Goal: Find specific page/section: Find specific page/section

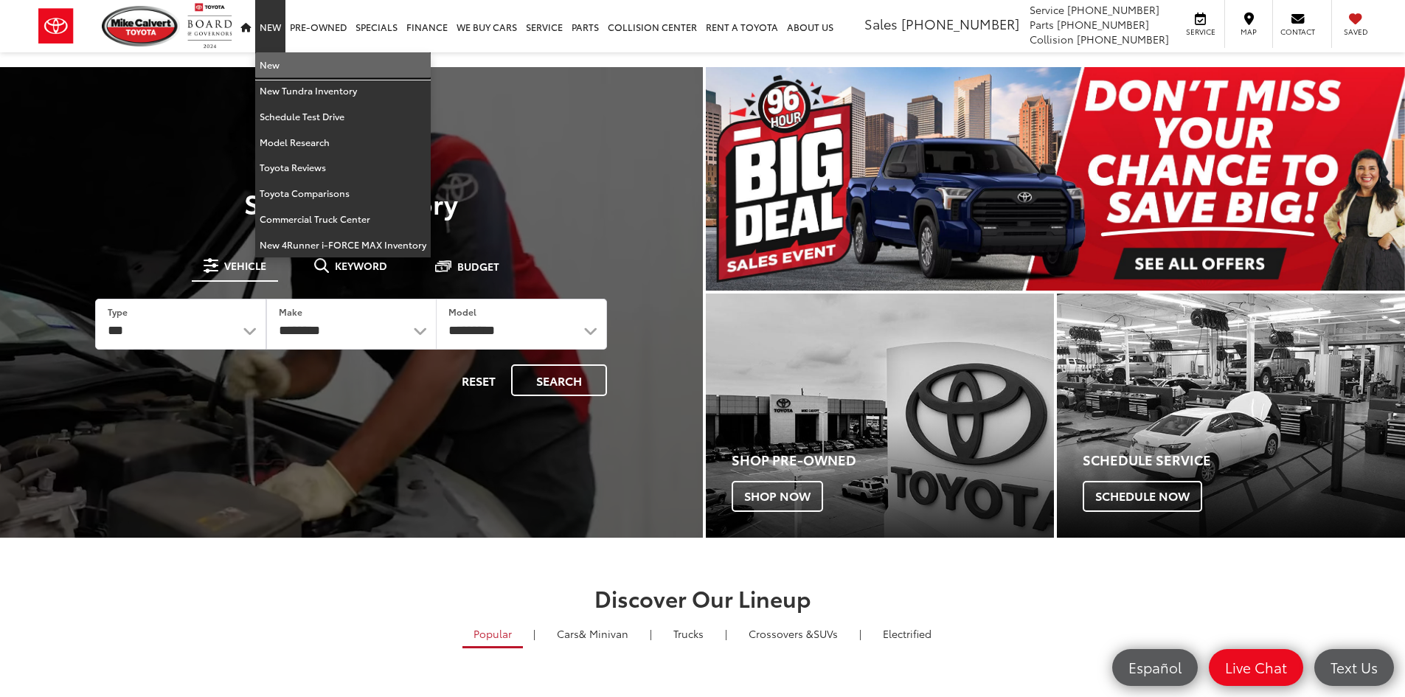
drag, startPoint x: 270, startPoint y: 60, endPoint x: 283, endPoint y: 110, distance: 51.9
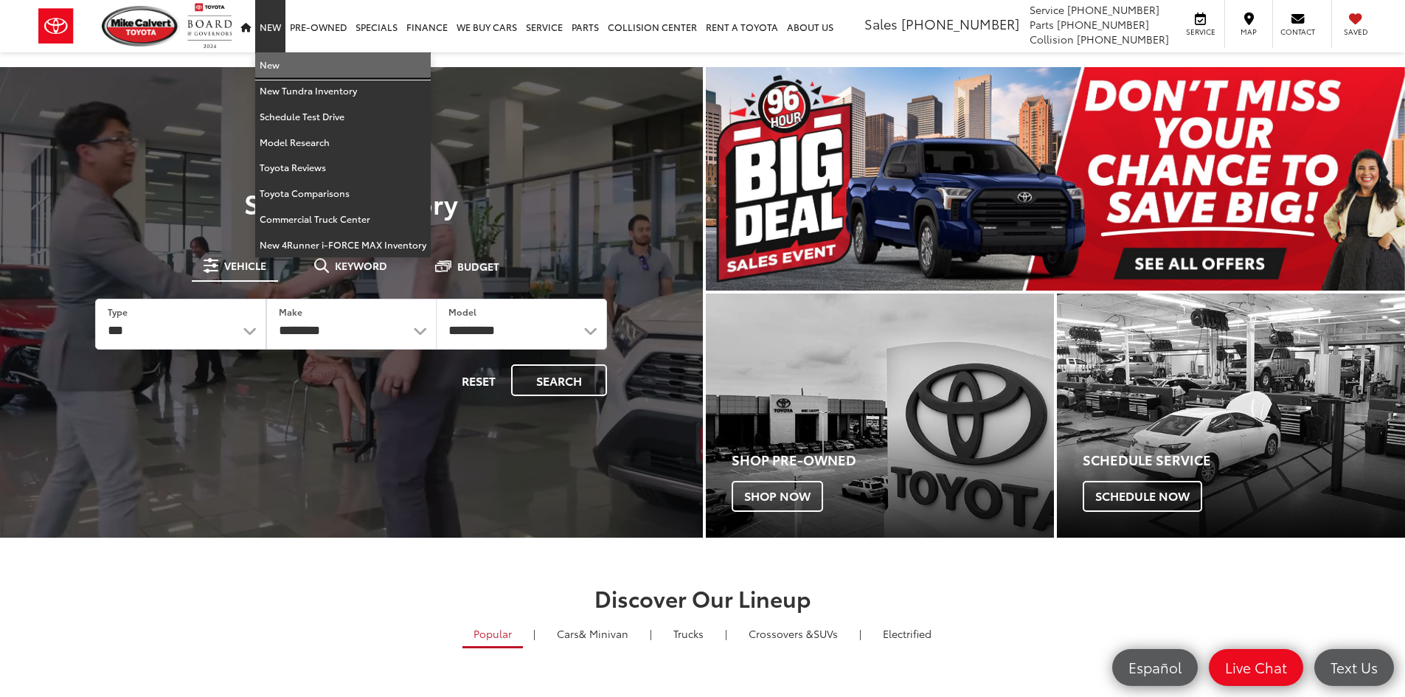
click at [270, 60] on link "New" at bounding box center [343, 65] width 176 height 26
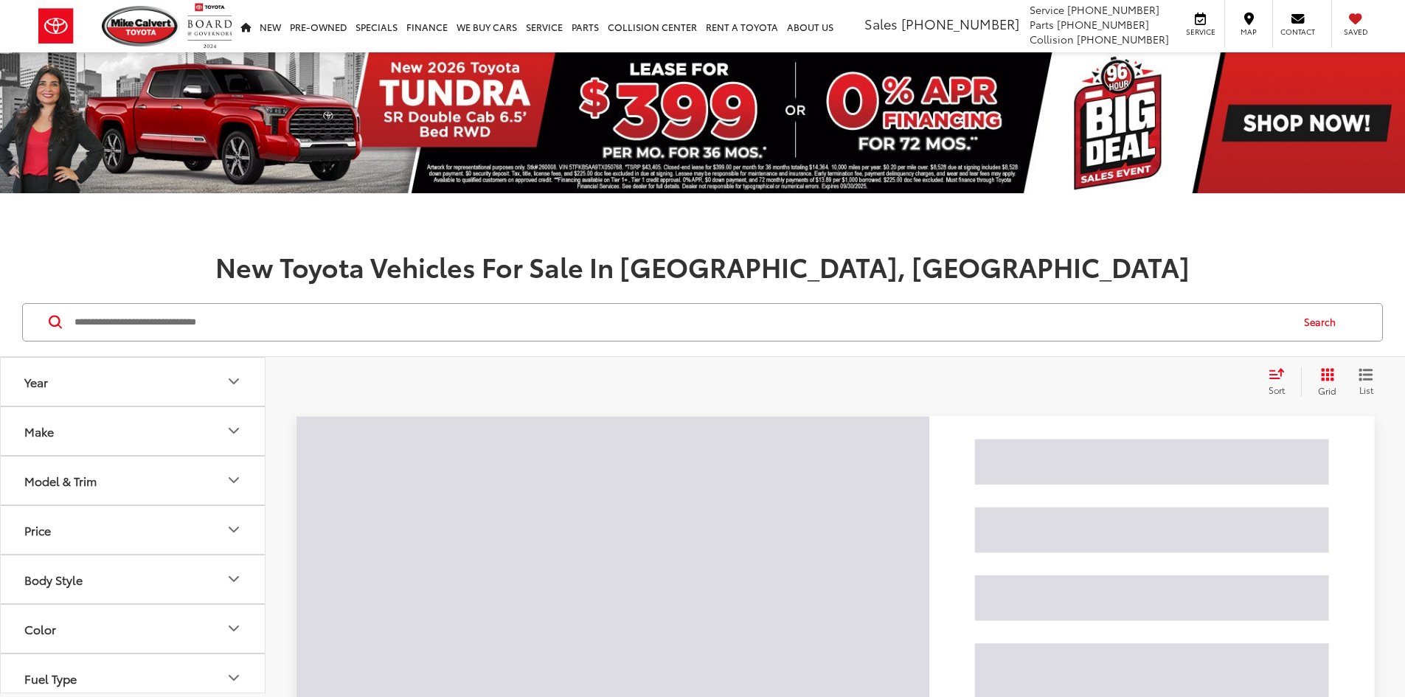
click at [285, 319] on input "Search by Make, Model, or Keyword" at bounding box center [681, 322] width 1217 height 35
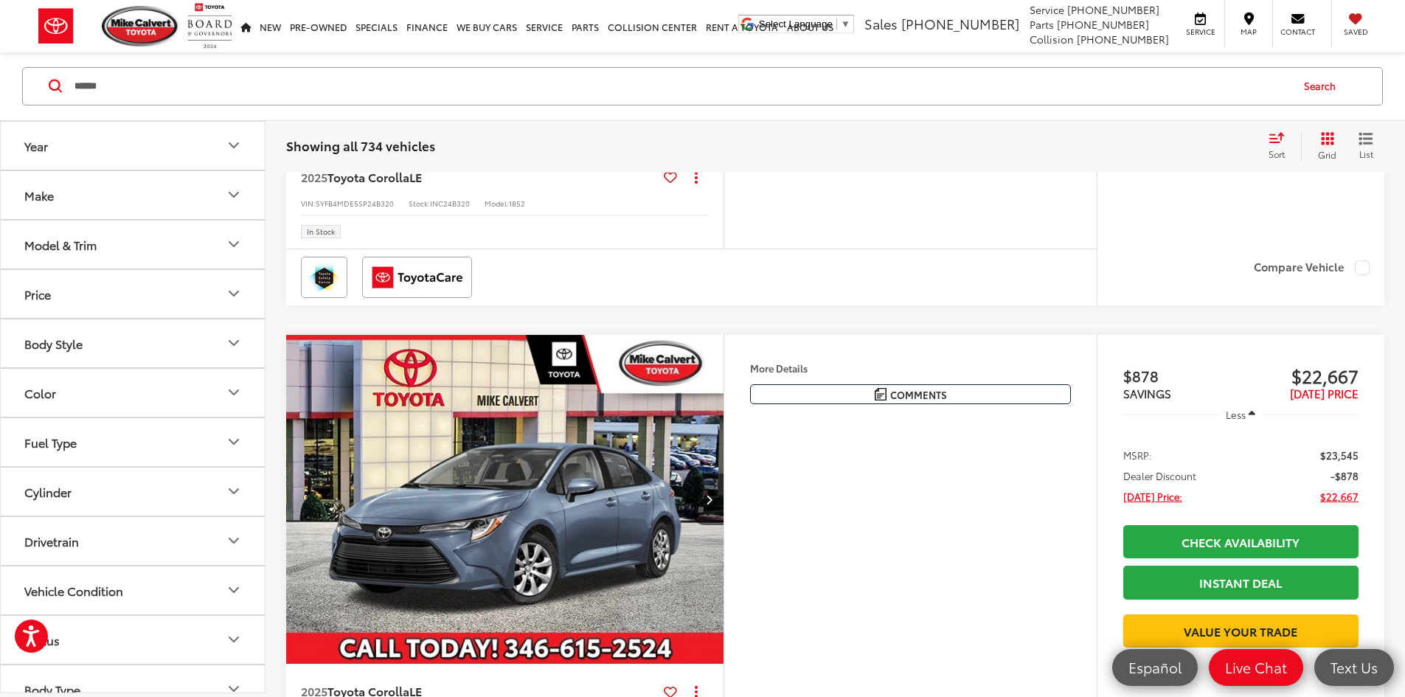
scroll to position [1180, 0]
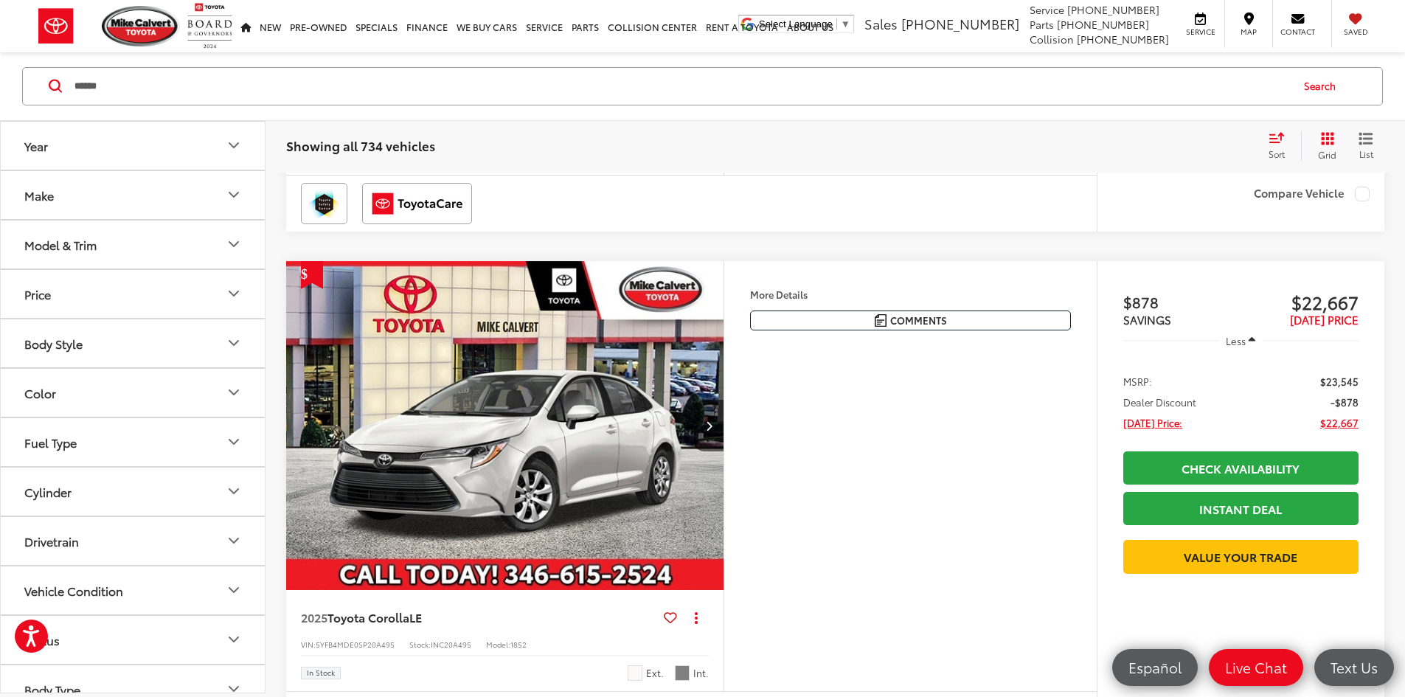
type input "******"
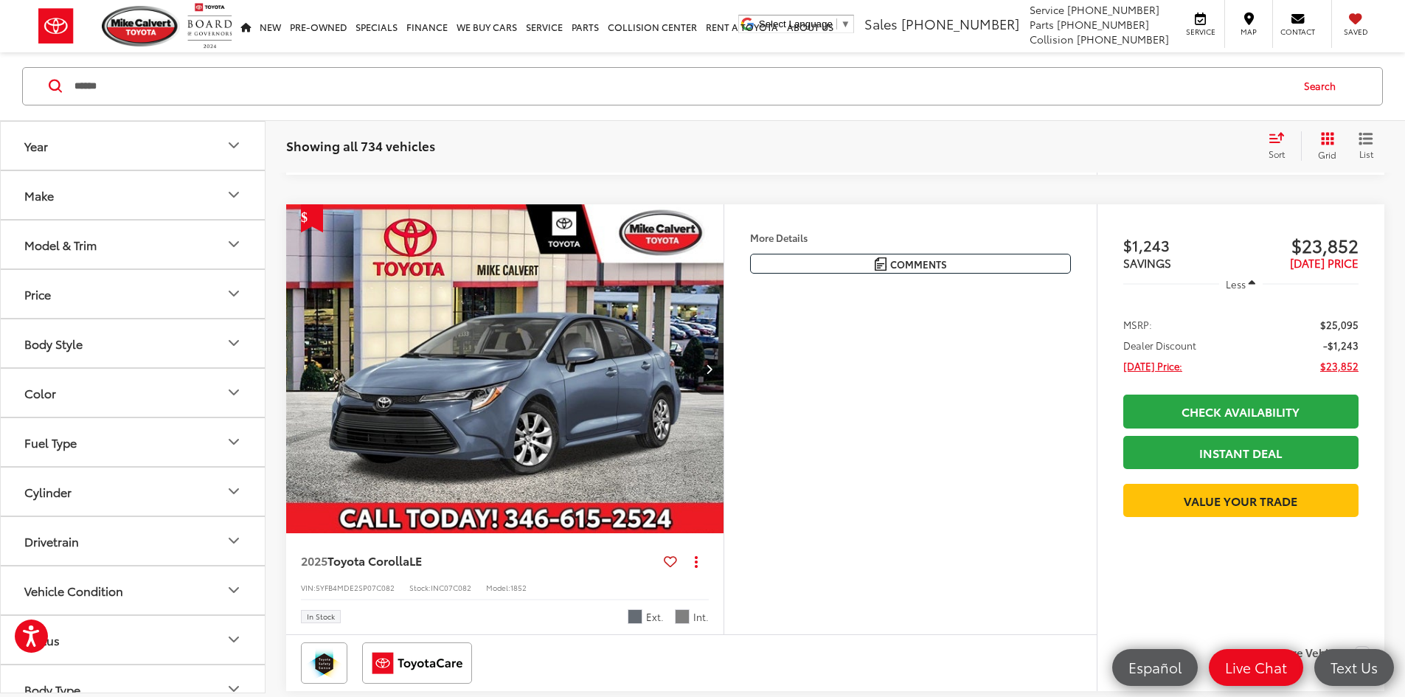
scroll to position [5386, 0]
